Goal: Navigation & Orientation: Locate item on page

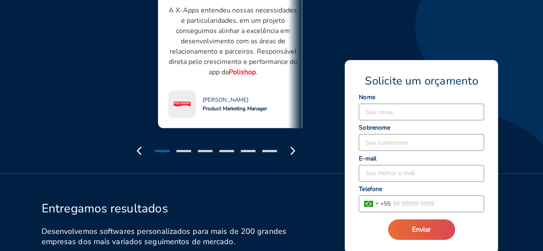
scroll to position [809, 0]
click at [292, 151] on icon "button" at bounding box center [293, 151] width 14 height 14
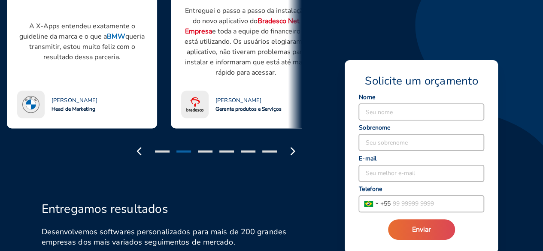
drag, startPoint x: 292, startPoint y: 151, endPoint x: 239, endPoint y: 180, distance: 60.1
click at [239, 180] on div "Entregamos resultados Desenvolvemos softwares personalizados para mais de 200 g…" at bounding box center [163, 218] width 290 height 83
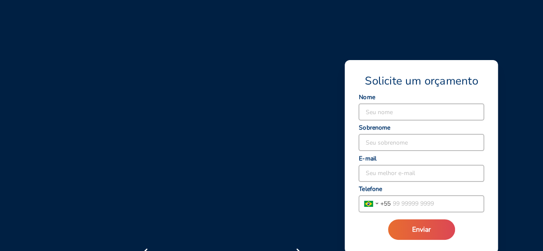
scroll to position [1089, 0]
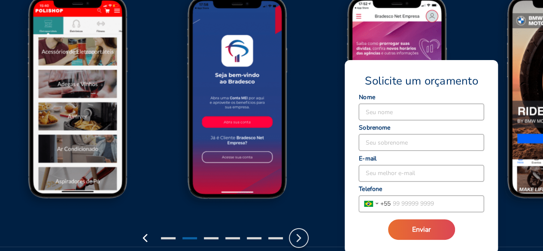
click at [302, 239] on icon "button" at bounding box center [299, 238] width 14 height 14
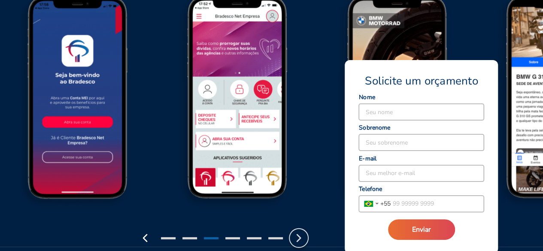
click at [302, 239] on icon "button" at bounding box center [299, 238] width 14 height 14
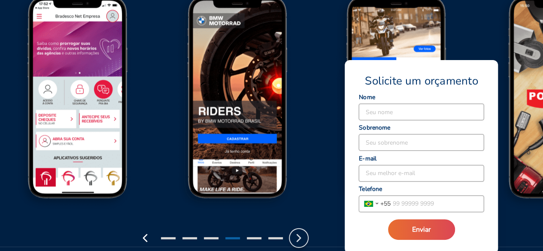
click at [302, 239] on icon "button" at bounding box center [299, 238] width 14 height 14
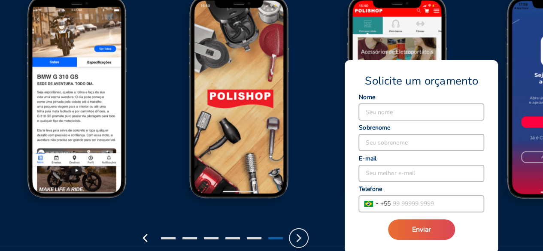
click at [302, 239] on icon "button" at bounding box center [299, 238] width 14 height 14
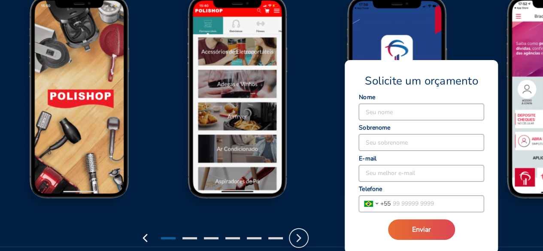
click at [302, 239] on icon "button" at bounding box center [299, 238] width 14 height 14
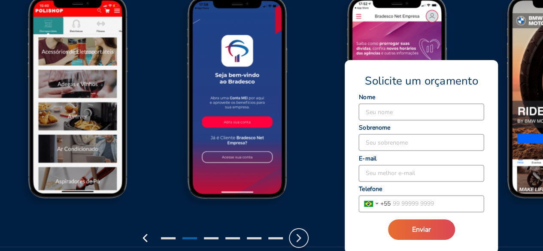
click at [302, 239] on icon "button" at bounding box center [299, 238] width 14 height 14
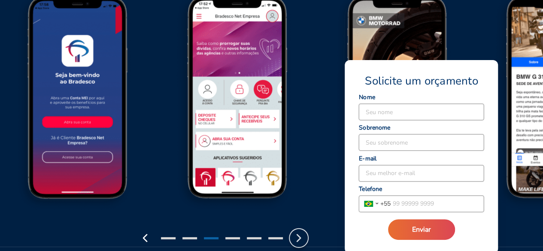
click at [302, 239] on icon "button" at bounding box center [299, 238] width 14 height 14
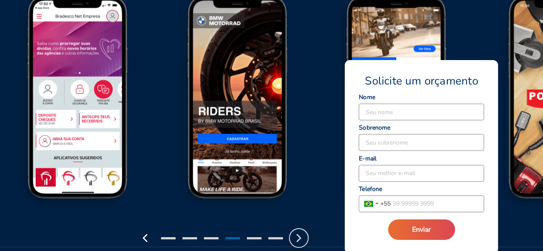
click at [302, 239] on icon "button" at bounding box center [299, 238] width 14 height 14
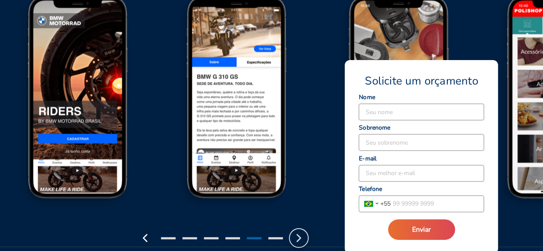
click at [302, 239] on icon "button" at bounding box center [299, 238] width 14 height 14
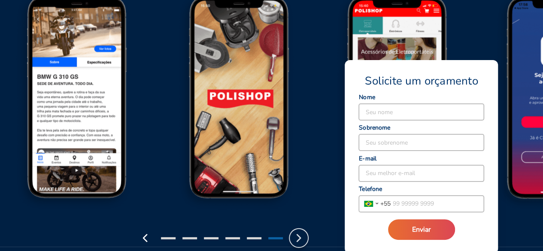
click at [302, 239] on icon "button" at bounding box center [299, 238] width 14 height 14
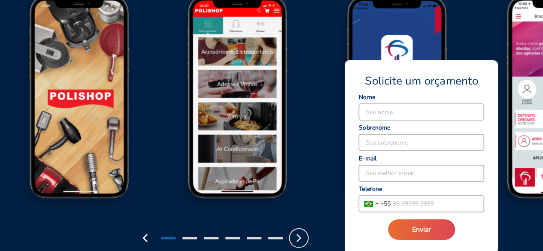
click at [302, 239] on icon "button" at bounding box center [299, 238] width 14 height 14
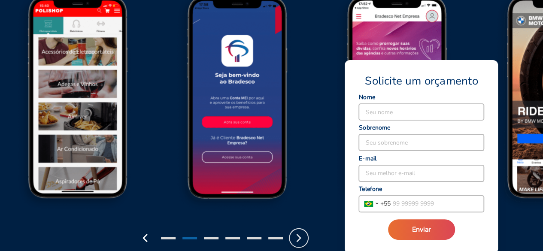
click at [302, 239] on icon "button" at bounding box center [299, 238] width 14 height 14
